Goal: Task Accomplishment & Management: Complete application form

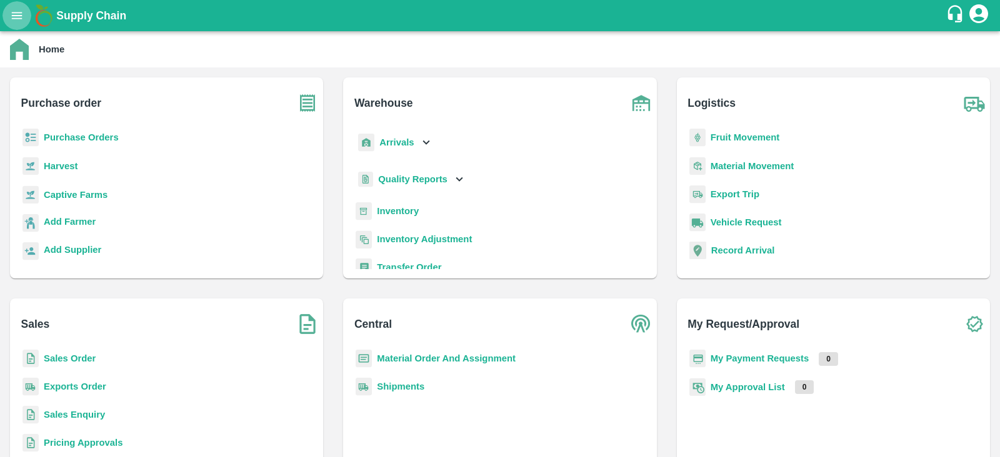
click at [16, 16] on icon "open drawer" at bounding box center [17, 15] width 11 height 7
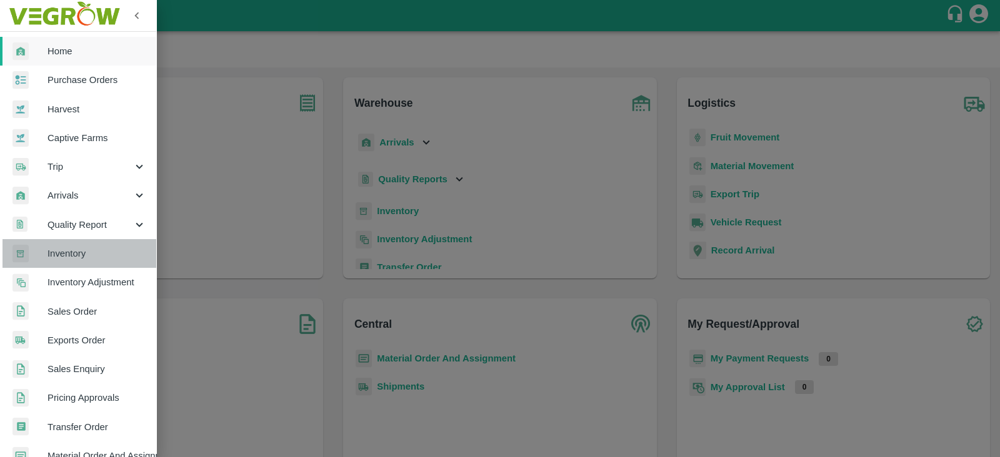
click at [84, 252] on span "Inventory" at bounding box center [96, 254] width 99 height 14
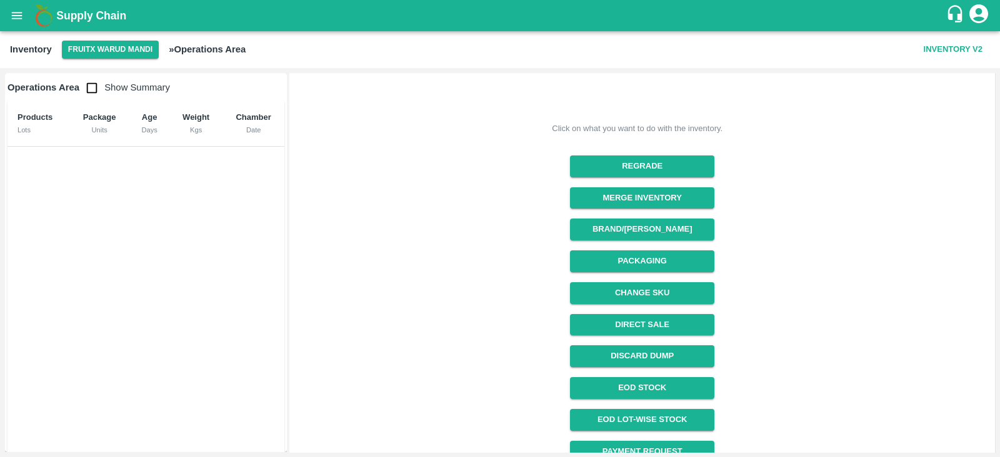
scroll to position [132, 0]
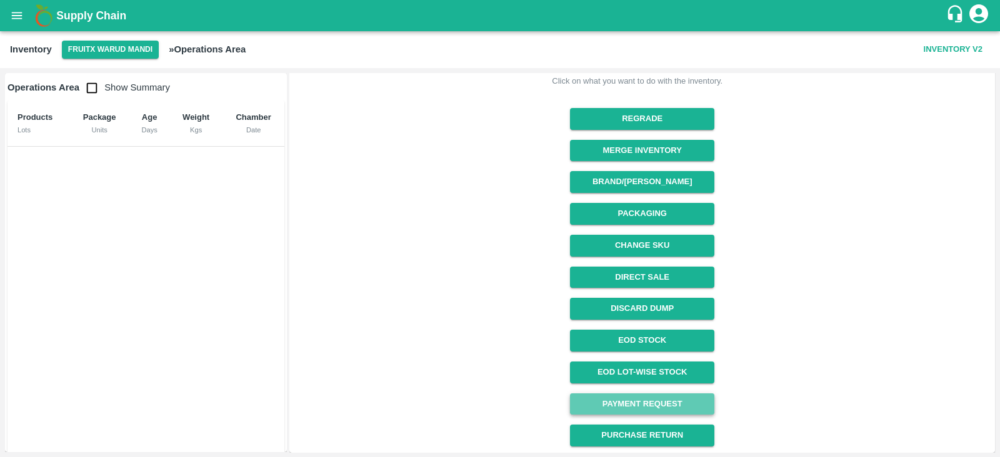
click at [619, 407] on link "Payment Request" at bounding box center [642, 405] width 144 height 22
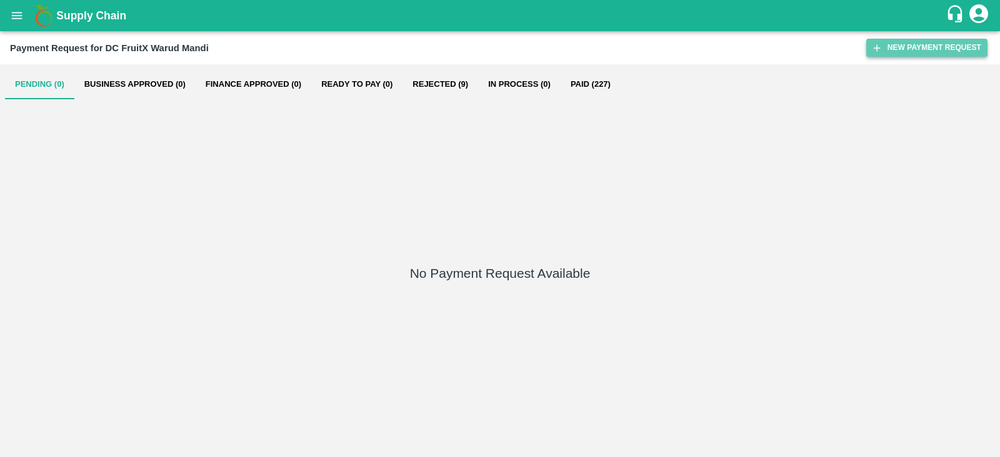
click at [931, 52] on button "New Payment Request" at bounding box center [926, 48] width 121 height 18
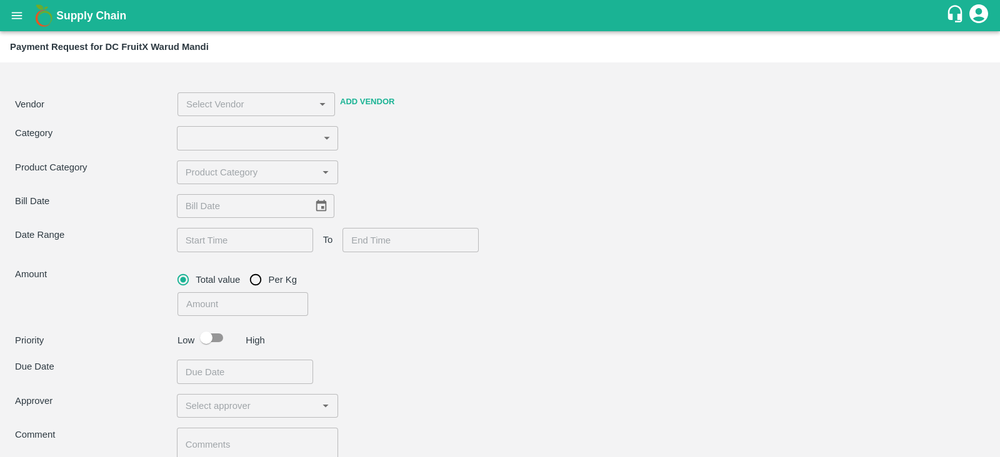
click at [364, 100] on button "Add Vendor" at bounding box center [367, 102] width 64 height 22
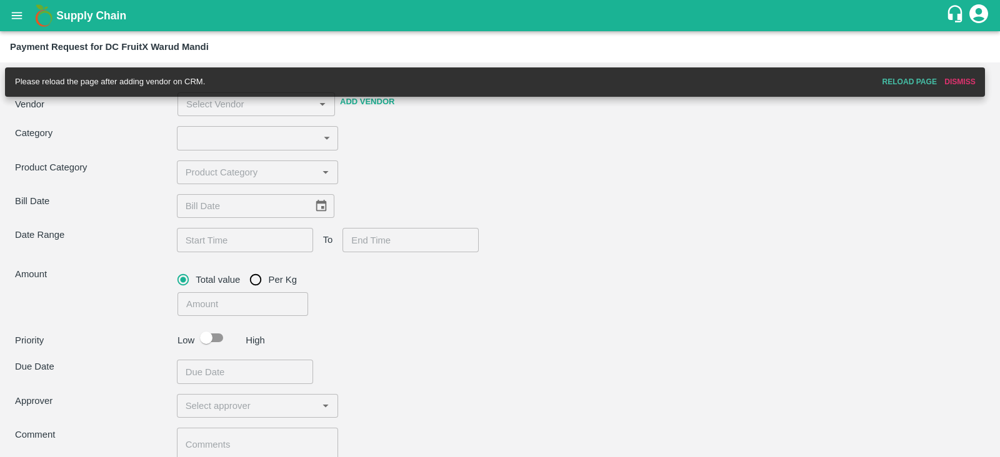
click at [365, 95] on div "Please reload the page after adding vendor on CRM. Reload Page Dismiss" at bounding box center [495, 81] width 980 height 29
click at [368, 98] on button "Add Vendor" at bounding box center [367, 102] width 64 height 22
